Goal: Find contact information: Find contact information

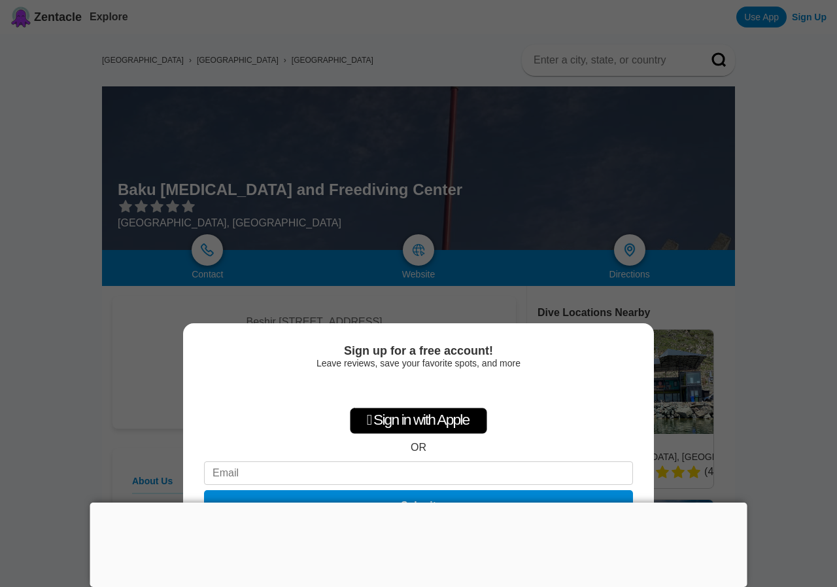
click at [774, 311] on div "Sign up for a free account! Leave reviews, save your favorite spots, and more …" at bounding box center [418, 293] width 837 height 587
click at [95, 317] on div "Sign up for a free account! Leave reviews, save your favorite spots, and more …" at bounding box center [418, 293] width 837 height 587
click at [201, 323] on div "Sign up for a free account! Leave reviews, save your favorite spots, and more …" at bounding box center [418, 455] width 471 height 264
click at [410, 502] on div at bounding box center [418, 502] width 657 height 0
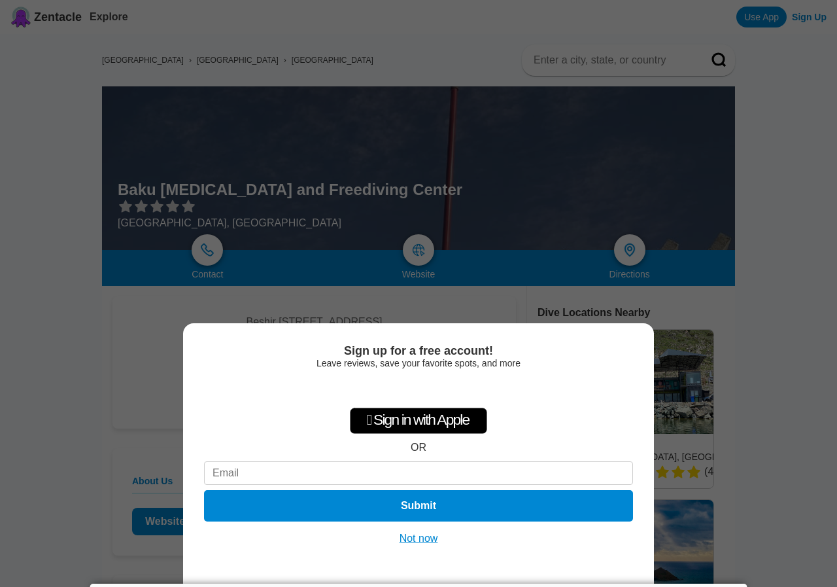
click at [413, 535] on button "Not now" at bounding box center [419, 538] width 46 height 13
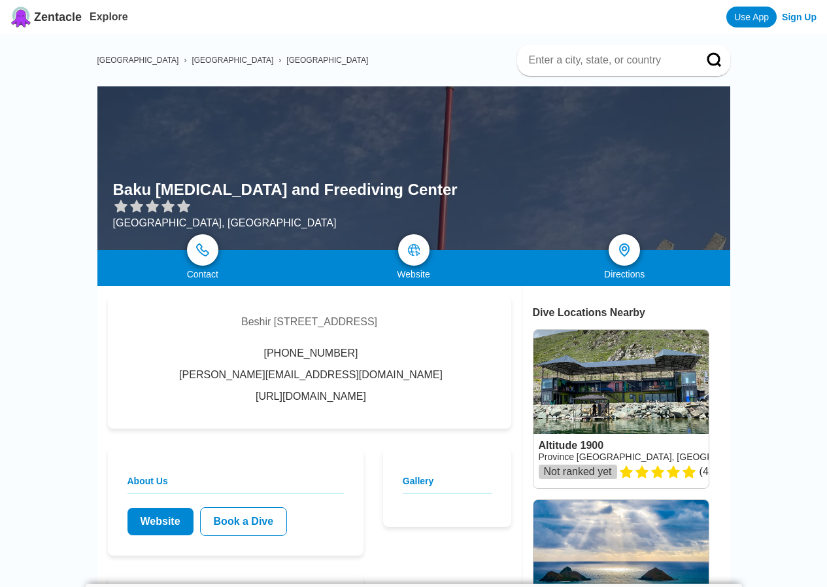
drag, startPoint x: 443, startPoint y: 325, endPoint x: 189, endPoint y: 324, distance: 254.4
click at [189, 324] on div "Beshir [STREET_ADDRESS], Azerbaijan [PHONE_NUMBER] [PERSON_NAME][EMAIL_ADDRESS]…" at bounding box center [310, 362] width 404 height 132
copy div "Beshir [STREET_ADDRESS]"
drag, startPoint x: 420, startPoint y: 185, endPoint x: 360, endPoint y: 206, distance: 63.7
click at [415, 198] on div "Baku [MEDICAL_DATA] and Freediving Center [GEOGRAPHIC_DATA], [GEOGRAPHIC_DATA]" at bounding box center [413, 168] width 633 height 164
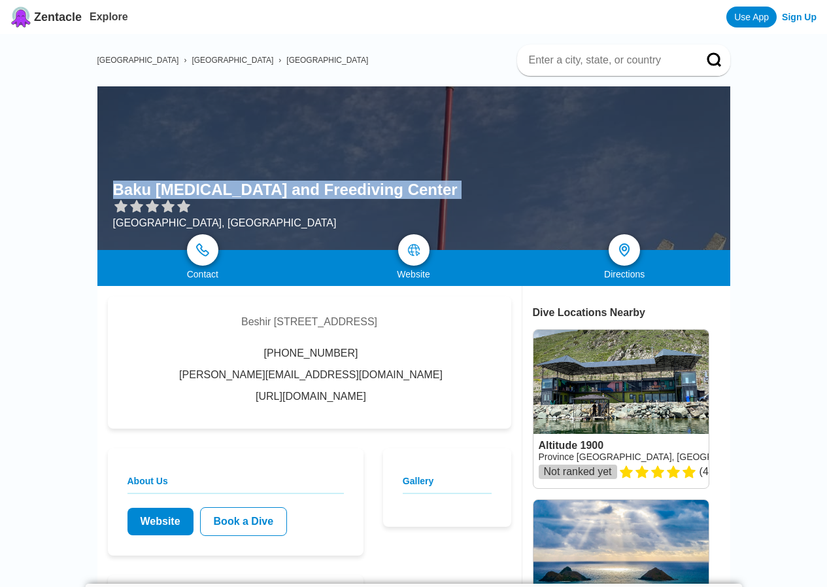
copy div "Baku [MEDICAL_DATA] and Freediving Center"
